Goal: Task Accomplishment & Management: Manage account settings

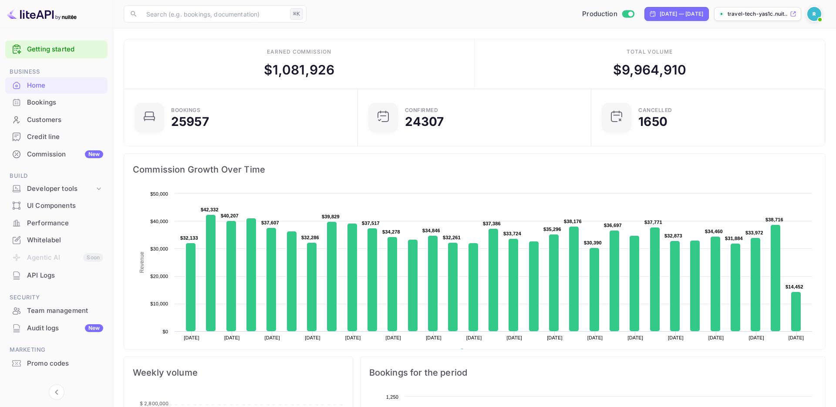
scroll to position [13, 0]
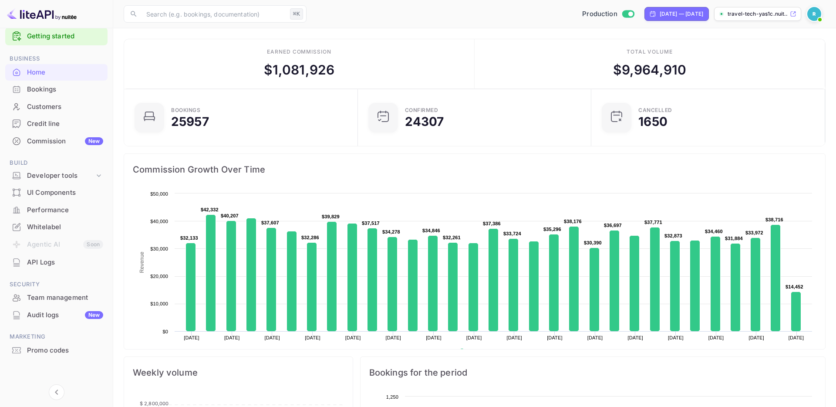
click at [79, 304] on div "Team management" at bounding box center [56, 297] width 102 height 17
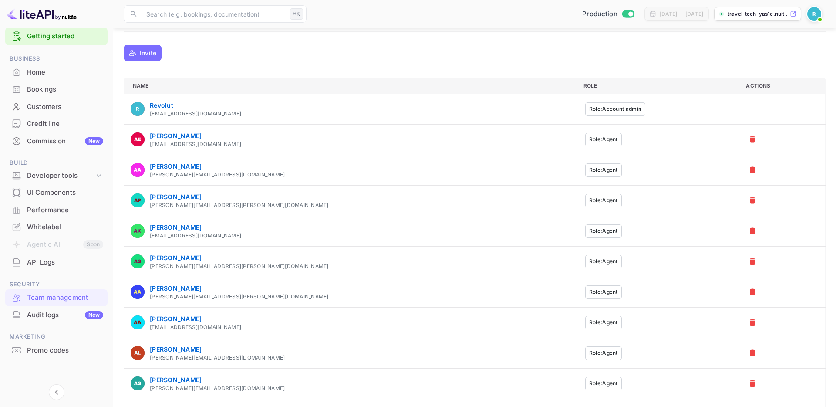
scroll to position [198, 0]
click at [203, 234] on div "ahefaj.khan@revolut.com" at bounding box center [195, 236] width 91 height 8
copy tbody "ahefaj.khan@revolut.com Role: Agent"
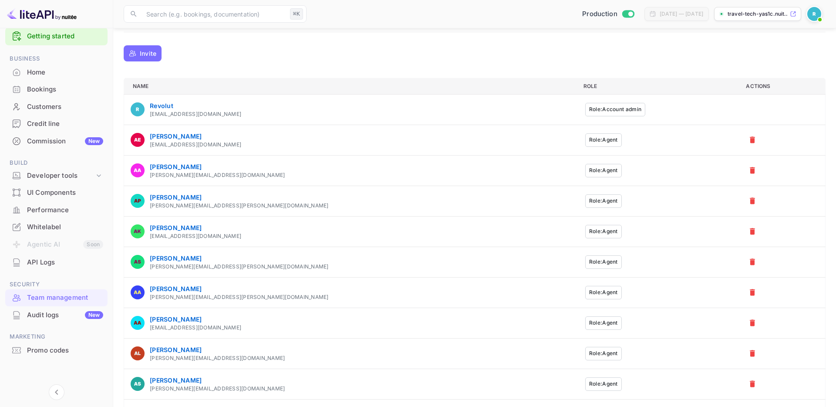
click at [172, 228] on div "Ahefaj Khan" at bounding box center [195, 227] width 91 height 9
click at [203, 239] on div "ahefaj.khan@revolut.com" at bounding box center [195, 236] width 91 height 8
copy tbody "ahefaj.khan@revolut.com Role: Agent"
